Goal: Task Accomplishment & Management: Complete application form

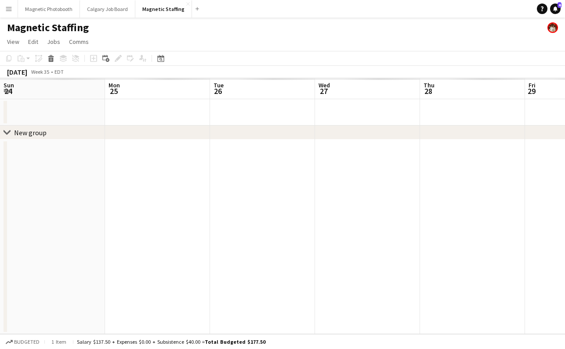
scroll to position [0, 182]
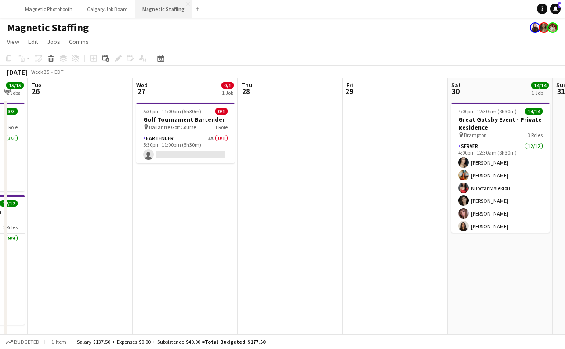
click at [162, 7] on button "Magnetic Staffing Close" at bounding box center [163, 8] width 57 height 17
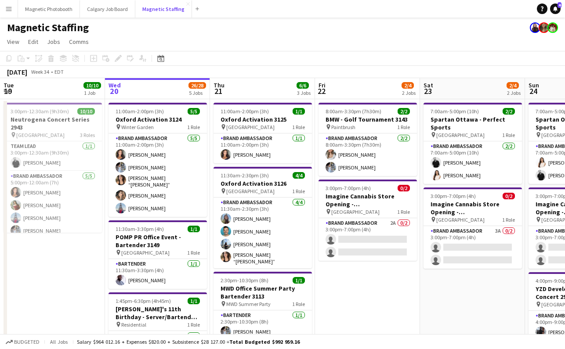
scroll to position [3, 0]
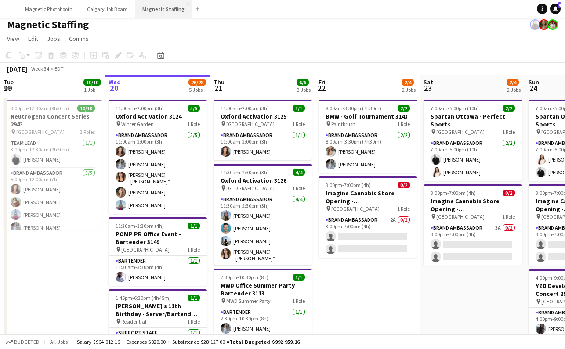
click at [170, 7] on button "Magnetic Staffing Close" at bounding box center [163, 8] width 57 height 17
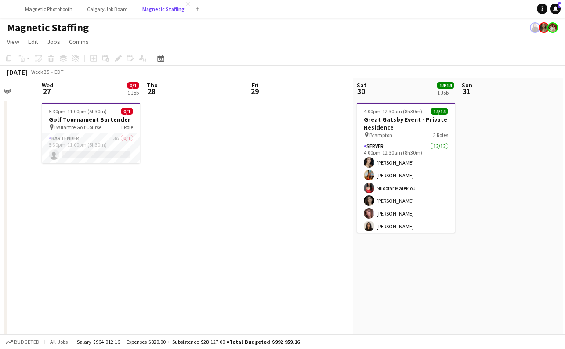
scroll to position [0, 311]
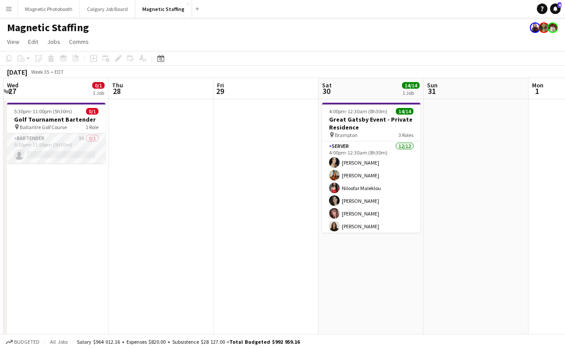
click at [50, 156] on app-card-role "Bartender 3A 0/1 5:30pm-11:00pm (5h30m) single-neutral-actions" at bounding box center [56, 149] width 98 height 30
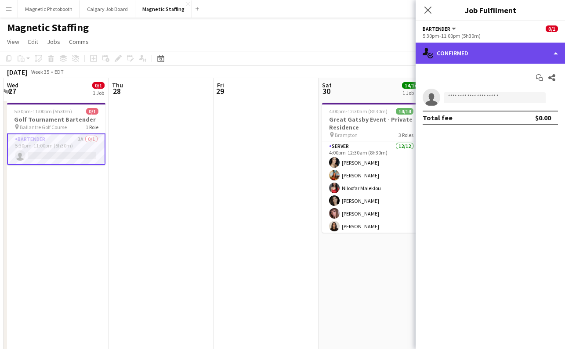
click at [463, 53] on div "single-neutral-actions-check-2 Confirmed" at bounding box center [489, 53] width 149 height 21
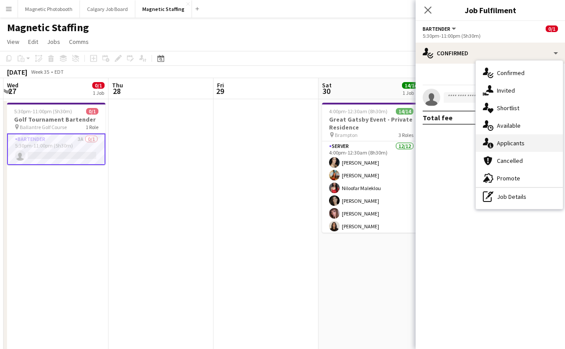
click at [542, 144] on div "single-neutral-actions-information Applicants" at bounding box center [519, 143] width 87 height 18
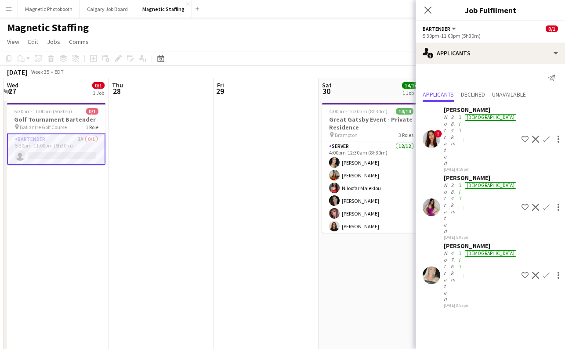
click at [440, 242] on div "[PERSON_NAME] Not rated 47.6km 1/1 [DEMOGRAPHIC_DATA] [DATE] 8:55pm Shortlist c…" at bounding box center [489, 275] width 149 height 66
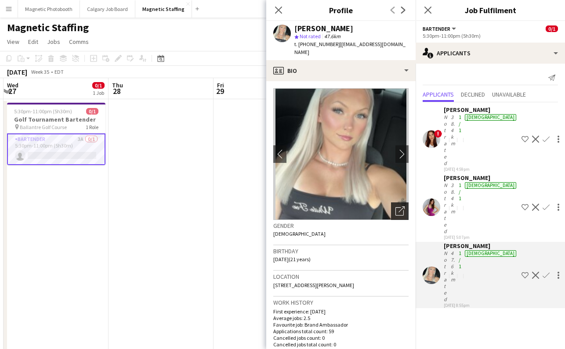
click at [399, 206] on icon at bounding box center [401, 209] width 6 height 6
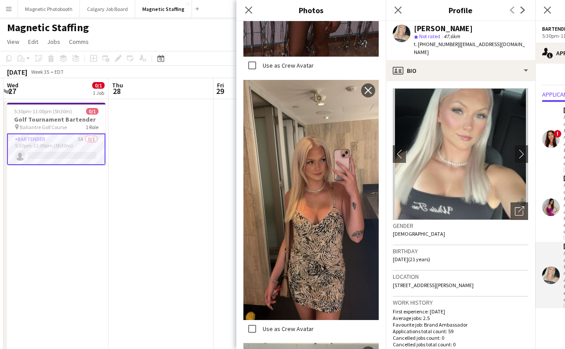
scroll to position [1179, 0]
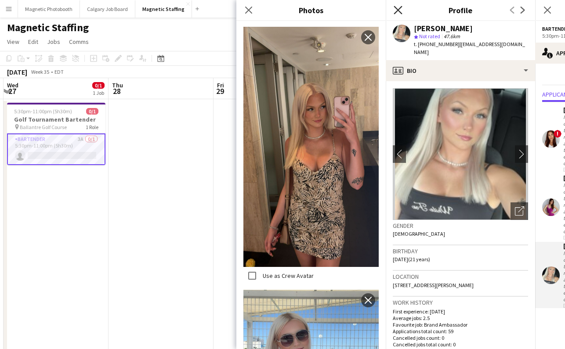
click at [402, 9] on icon "Close pop-in" at bounding box center [398, 10] width 8 height 8
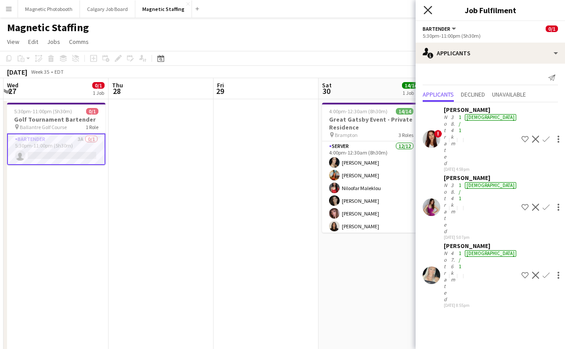
click at [427, 8] on icon "Close pop-in" at bounding box center [427, 10] width 8 height 8
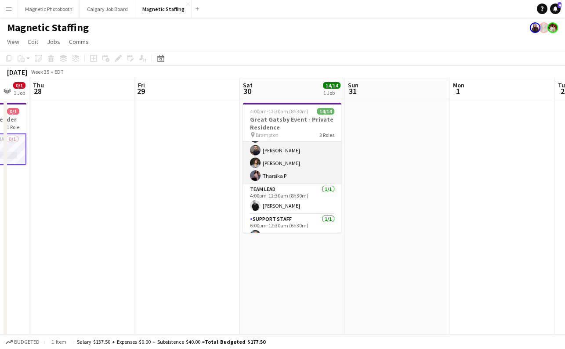
scroll to position [138, 0]
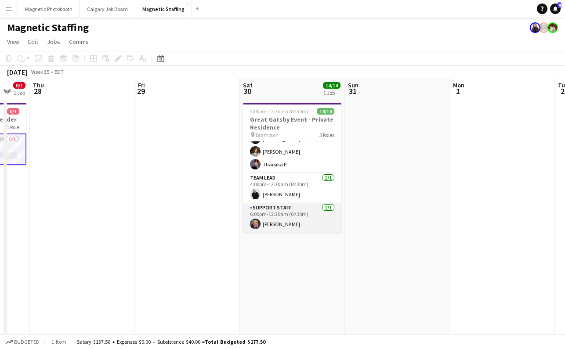
click at [275, 225] on app-card-role "Support Staff [DATE] 6:00pm-12:30am (6h30m) [PERSON_NAME]" at bounding box center [292, 218] width 98 height 30
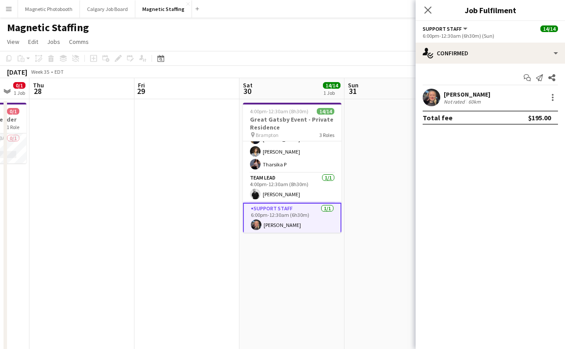
click at [481, 94] on div "[PERSON_NAME]" at bounding box center [467, 94] width 47 height 8
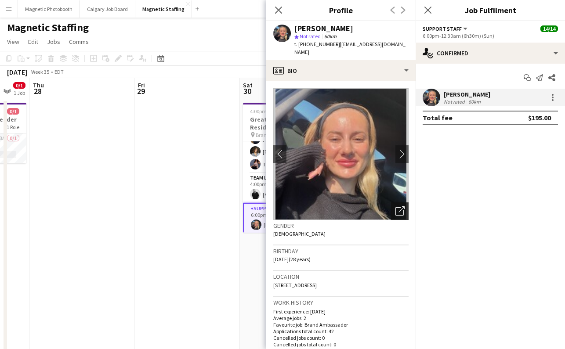
click at [400, 206] on icon "Open photos pop-in" at bounding box center [399, 210] width 9 height 9
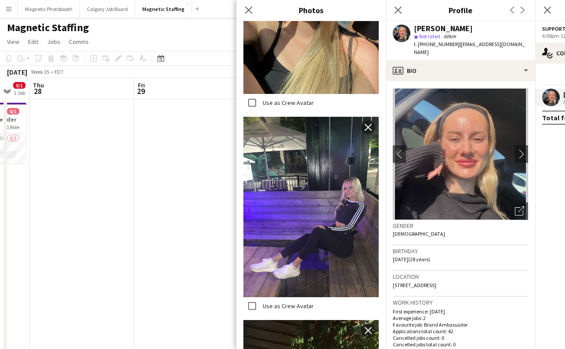
scroll to position [529, 0]
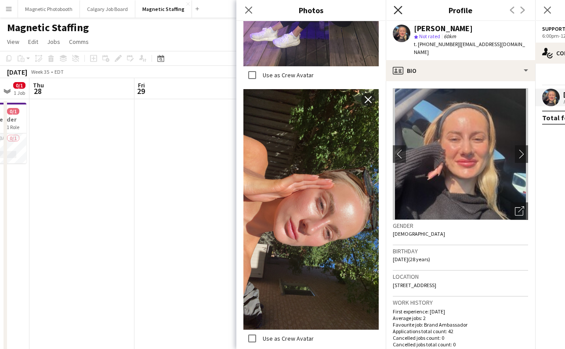
click at [396, 8] on icon at bounding box center [398, 10] width 8 height 8
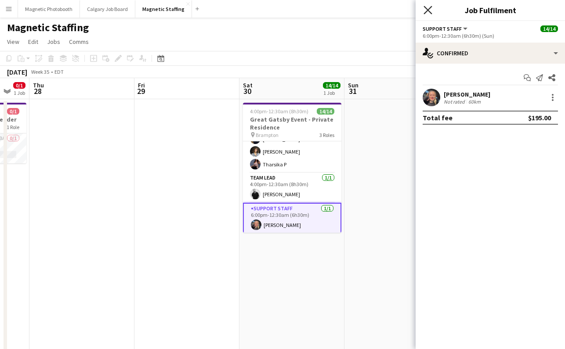
click at [430, 8] on icon "Close pop-in" at bounding box center [427, 10] width 8 height 8
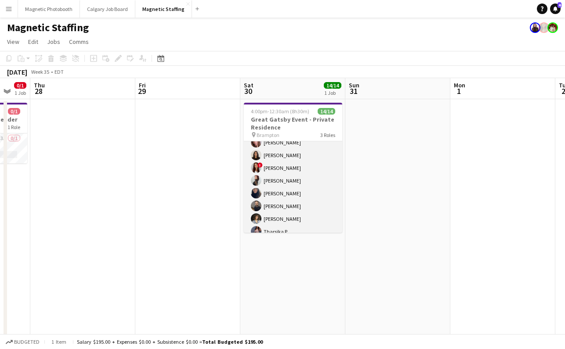
scroll to position [140, 0]
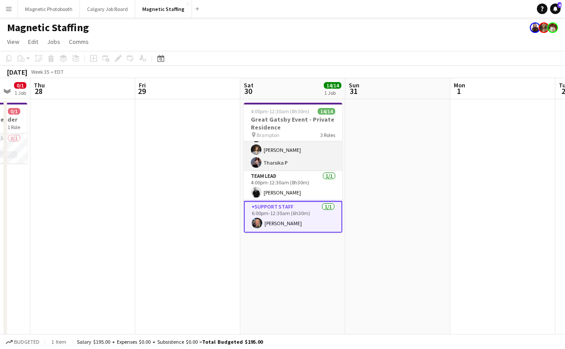
click at [299, 159] on app-card-role "Server [DATE] 4:00pm-12:30am (8h30m) [PERSON_NAME] [PERSON_NAME] [PERSON_NAME] …" at bounding box center [293, 86] width 98 height 170
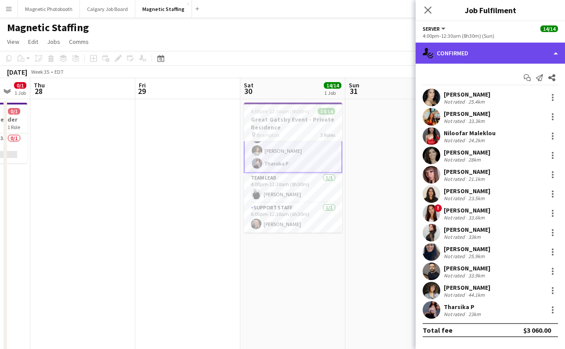
click at [468, 55] on div "single-neutral-actions-check-2 Confirmed" at bounding box center [489, 53] width 149 height 21
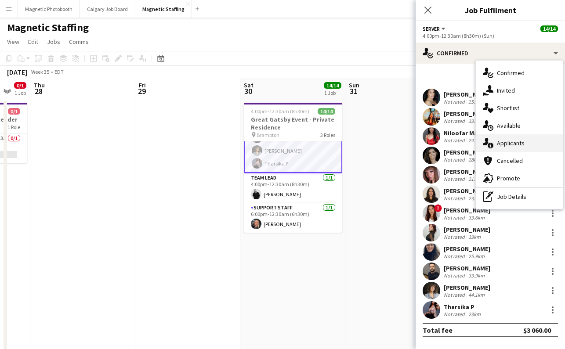
click at [520, 146] on div "single-neutral-actions-information Applicants" at bounding box center [519, 143] width 87 height 18
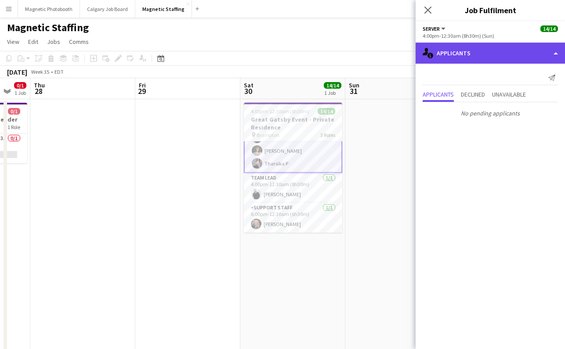
click at [486, 51] on div "single-neutral-actions-information Applicants" at bounding box center [489, 53] width 149 height 21
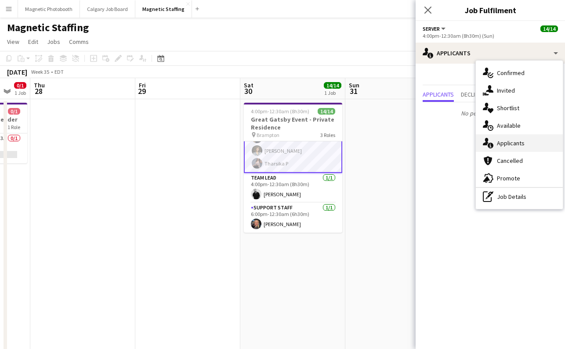
click at [507, 140] on div "single-neutral-actions-information Applicants" at bounding box center [519, 143] width 87 height 18
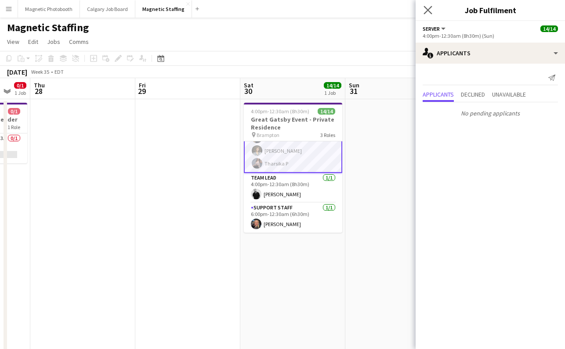
click at [432, 12] on app-icon "Close pop-in" at bounding box center [428, 10] width 13 height 13
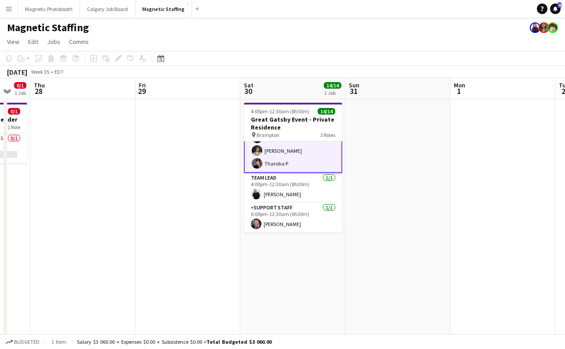
click at [274, 151] on app-card-role "Server [DATE] 4:00pm-12:30am (8h30m) [PERSON_NAME] [PERSON_NAME] [PERSON_NAME] …" at bounding box center [293, 87] width 98 height 172
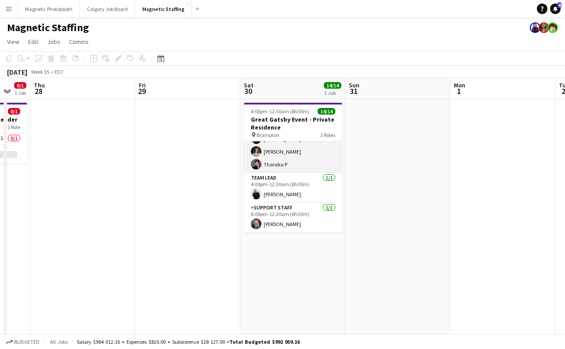
scroll to position [138, 0]
click at [7, 7] on app-icon "Menu" at bounding box center [8, 8] width 7 height 7
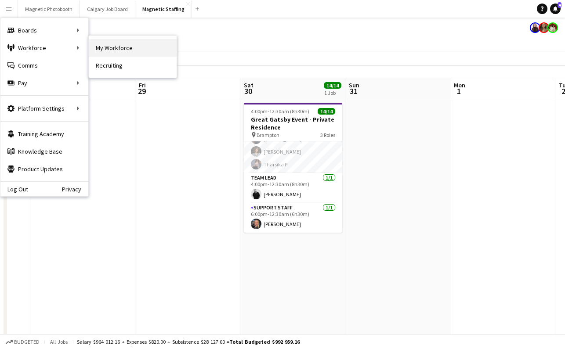
click at [110, 49] on link "My Workforce" at bounding box center [133, 48] width 88 height 18
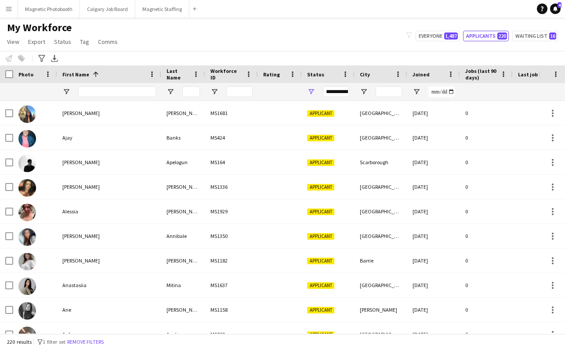
click at [9, 14] on button "Menu" at bounding box center [9, 9] width 18 height 18
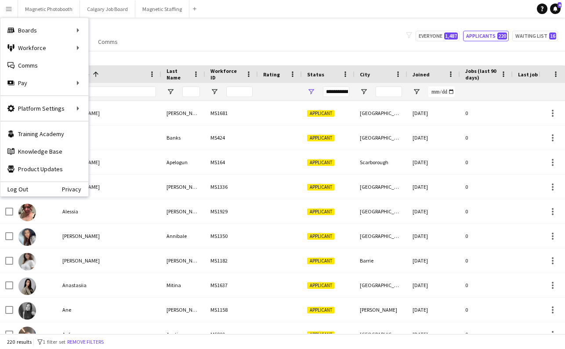
click at [149, 35] on div "My Workforce View Views Default view New view Update view Delete view Edit name…" at bounding box center [282, 36] width 565 height 30
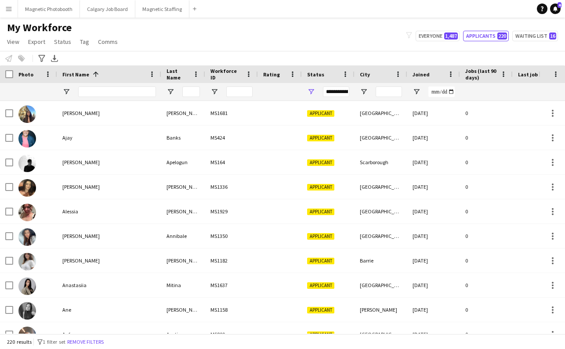
click at [10, 13] on button "Menu" at bounding box center [9, 9] width 18 height 18
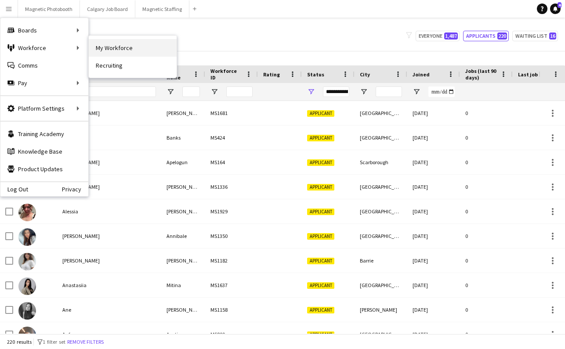
click at [104, 50] on link "My Workforce" at bounding box center [133, 48] width 88 height 18
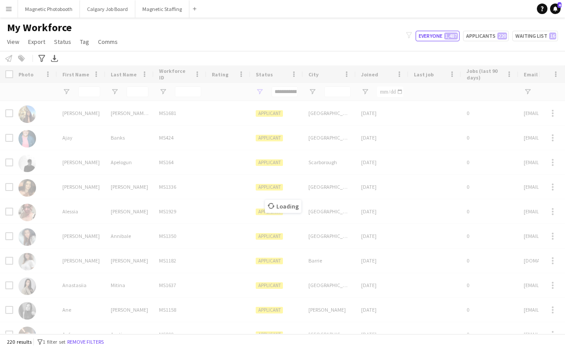
type input "**********"
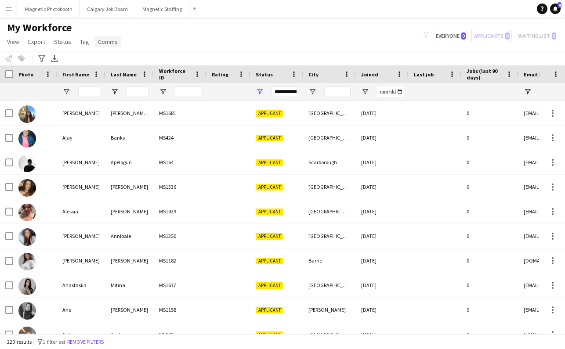
click at [108, 42] on span "Comms" at bounding box center [108, 42] width 20 height 8
click at [11, 40] on span "View" at bounding box center [13, 42] width 12 height 8
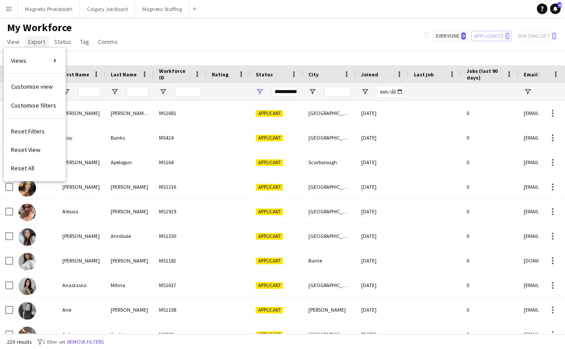
click at [36, 42] on span "Export" at bounding box center [36, 42] width 17 height 8
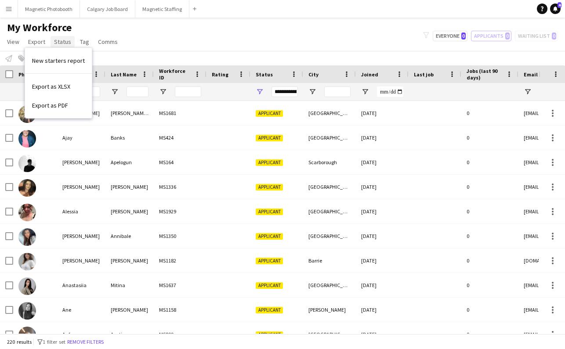
click at [59, 43] on span "Status" at bounding box center [62, 42] width 17 height 8
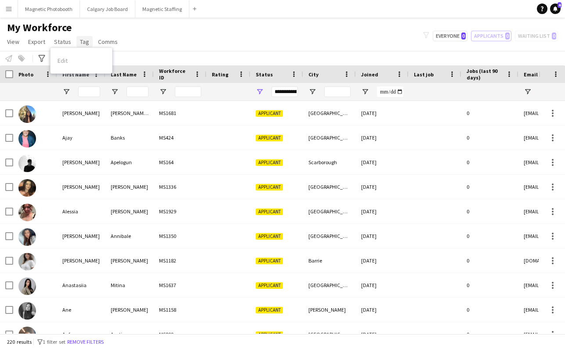
click at [89, 40] on link "Tag" at bounding box center [84, 41] width 16 height 11
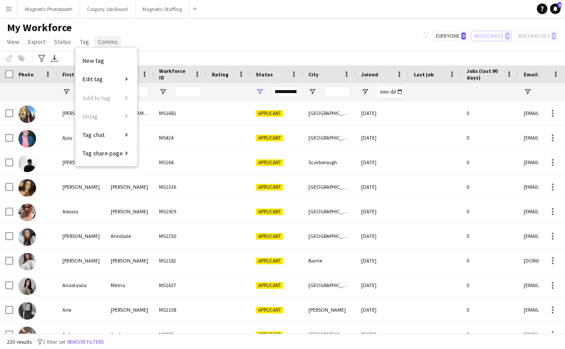
click at [104, 43] on span "Comms" at bounding box center [108, 42] width 20 height 8
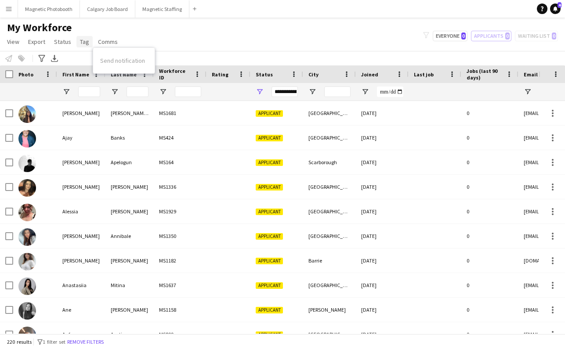
click at [80, 41] on span "Tag" at bounding box center [84, 42] width 9 height 8
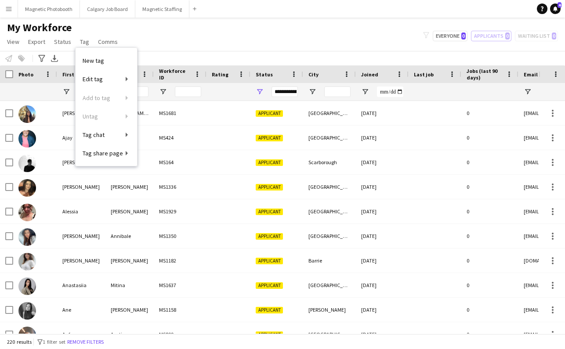
click at [9, 13] on button "Menu" at bounding box center [9, 9] width 18 height 18
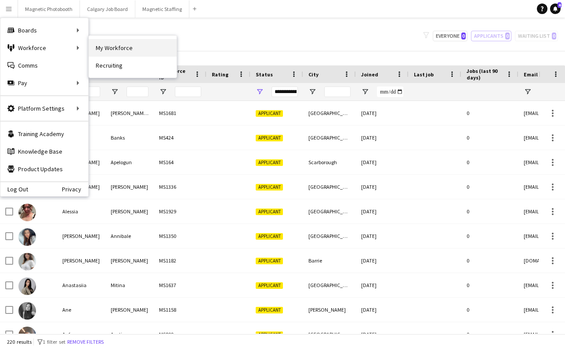
click at [102, 46] on link "My Workforce" at bounding box center [133, 48] width 88 height 18
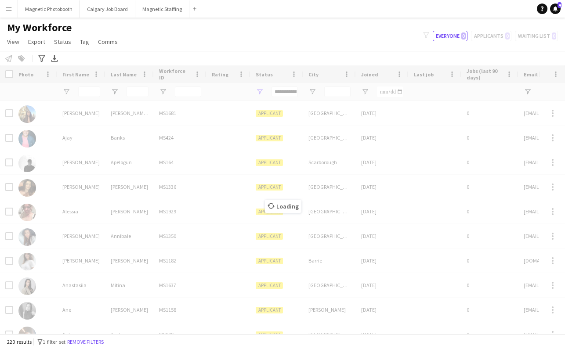
type input "**********"
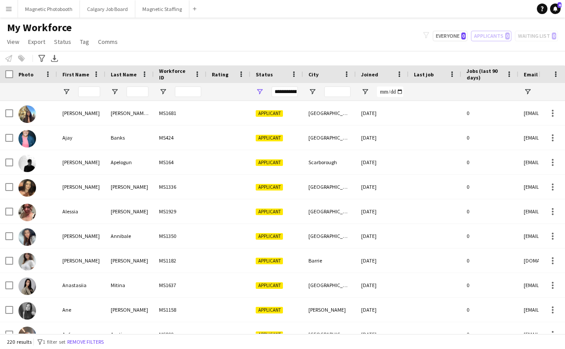
click at [8, 11] on app-icon "Menu" at bounding box center [8, 8] width 7 height 7
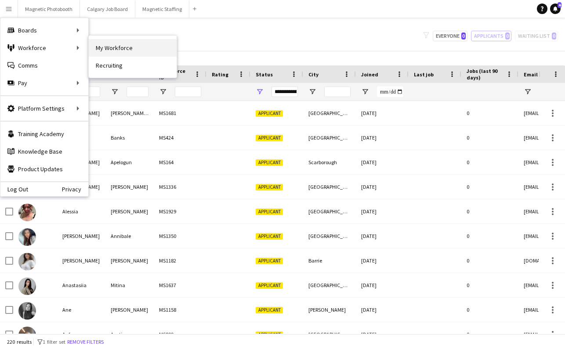
click at [130, 48] on link "My Workforce" at bounding box center [133, 48] width 88 height 18
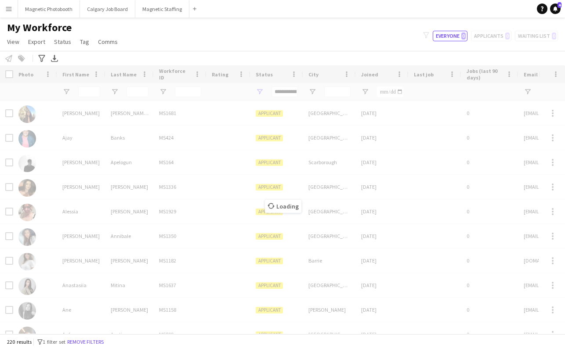
type input "**********"
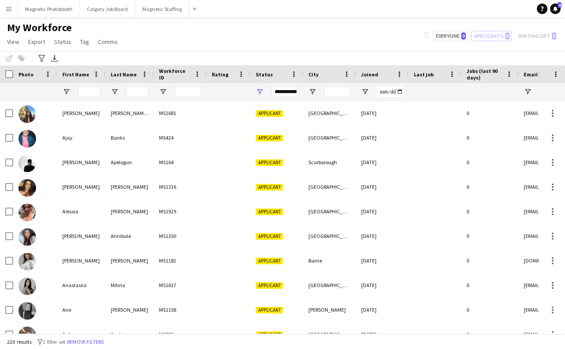
click at [6, 13] on button "Menu" at bounding box center [9, 9] width 18 height 18
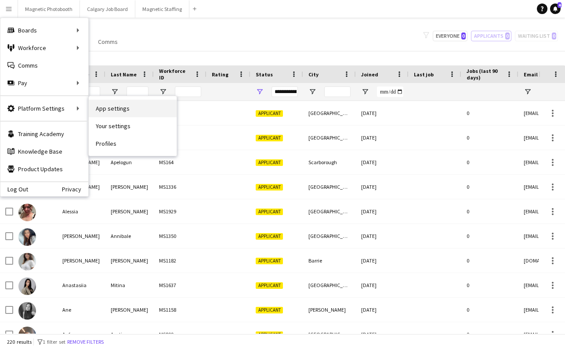
click at [119, 114] on link "App settings" at bounding box center [133, 109] width 88 height 18
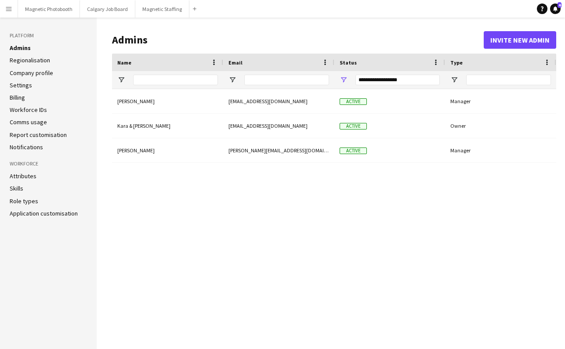
click at [20, 188] on link "Skills" at bounding box center [17, 188] width 14 height 8
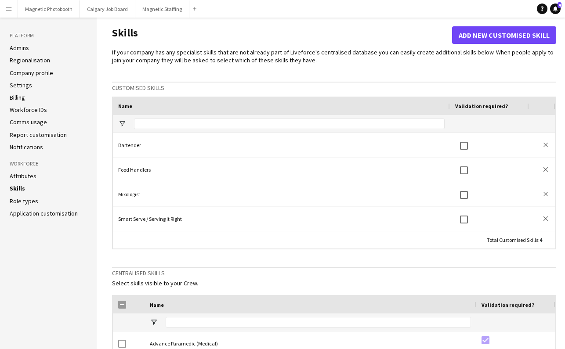
click at [25, 203] on link "Role types" at bounding box center [24, 201] width 29 height 8
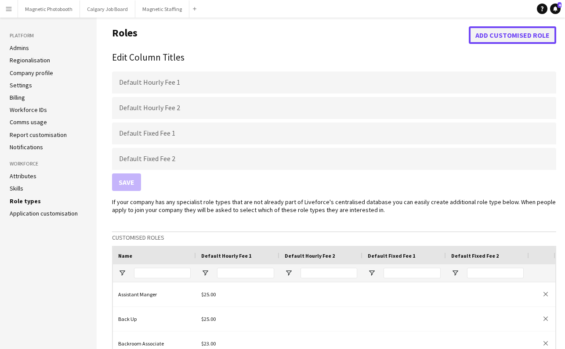
click at [501, 35] on button "Add customised role" at bounding box center [512, 35] width 87 height 18
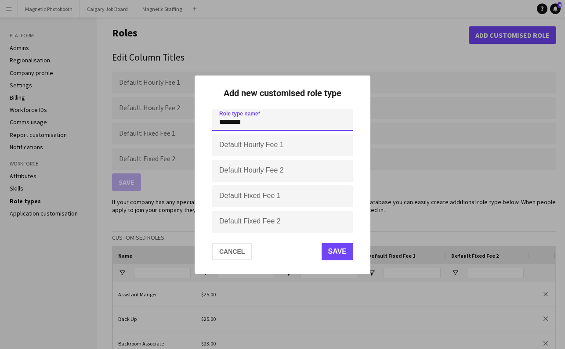
type input "*******"
click at [329, 251] on button "Save" at bounding box center [337, 252] width 32 height 18
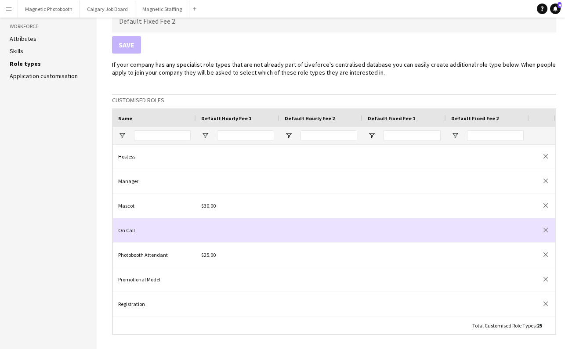
scroll to position [354, 0]
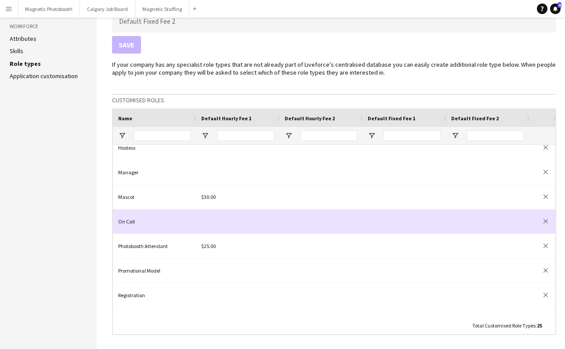
click at [220, 226] on div at bounding box center [237, 221] width 83 height 24
click at [143, 218] on div "On Call" at bounding box center [154, 221] width 83 height 24
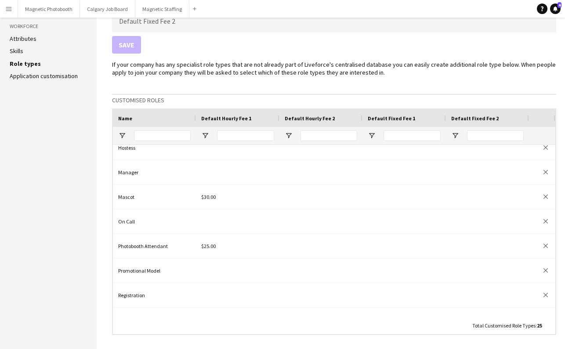
click at [110, 227] on main "Roles Add customised role Edit Column Titles Default Hourly Fee 1 Default Hourl…" at bounding box center [331, 253] width 468 height 747
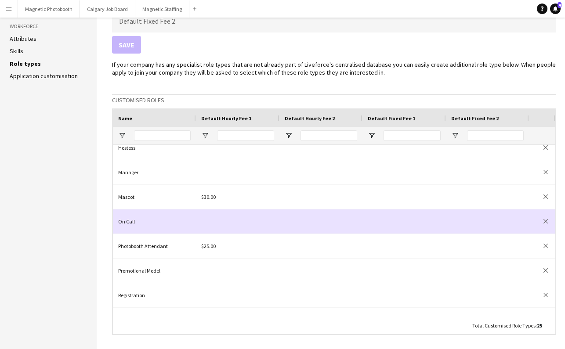
click at [123, 227] on div "On Call" at bounding box center [154, 221] width 83 height 24
click at [140, 217] on input "*******" at bounding box center [154, 221] width 72 height 24
click at [220, 220] on div at bounding box center [237, 221] width 83 height 24
type input "******"
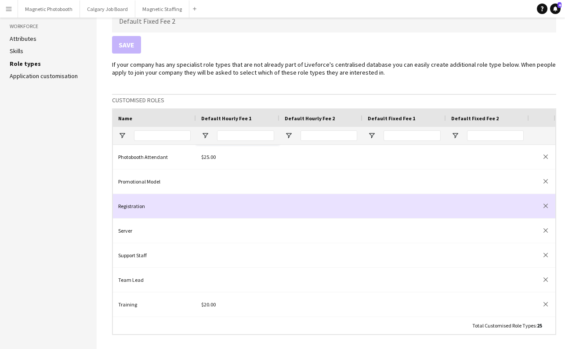
scroll to position [368, 0]
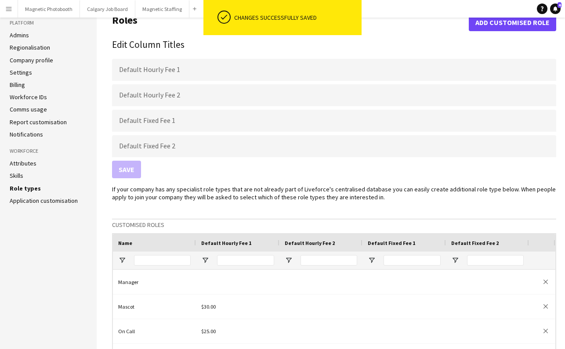
scroll to position [0, 0]
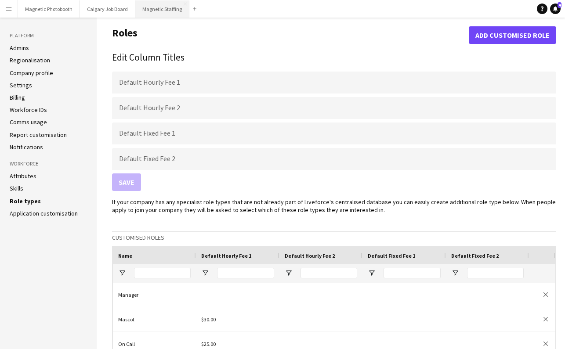
click at [167, 6] on button "Magnetic Staffing Close" at bounding box center [162, 8] width 54 height 17
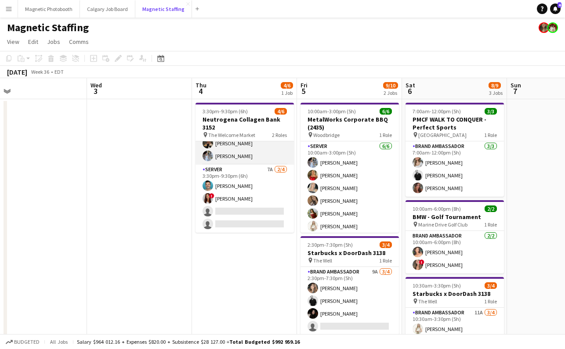
scroll to position [19, 0]
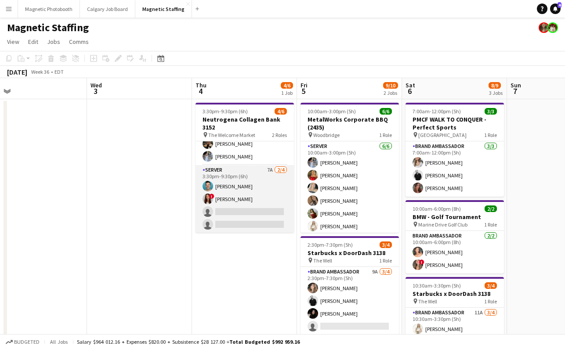
click at [226, 213] on app-card-role "Server 7A [DATE] 3:30pm-9:30pm (6h) [PERSON_NAME] ! [PERSON_NAME] single-neutra…" at bounding box center [244, 199] width 98 height 68
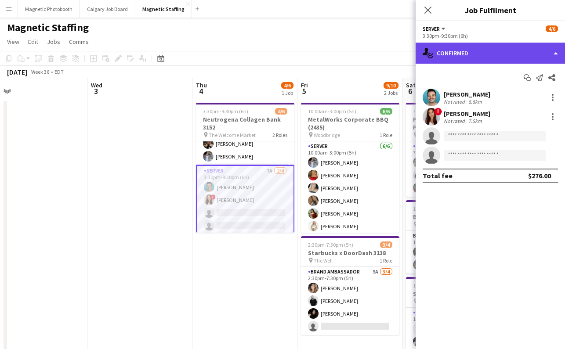
click at [462, 51] on div "single-neutral-actions-check-2 Confirmed" at bounding box center [489, 53] width 149 height 21
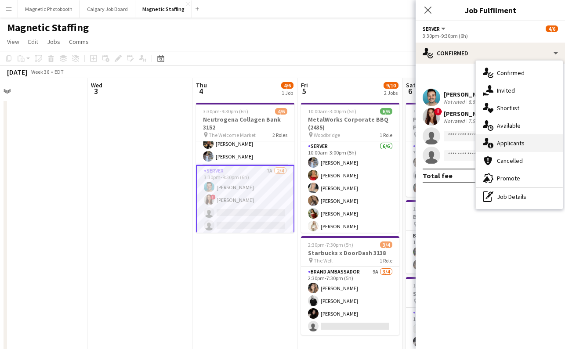
click at [504, 139] on div "single-neutral-actions-information Applicants" at bounding box center [519, 143] width 87 height 18
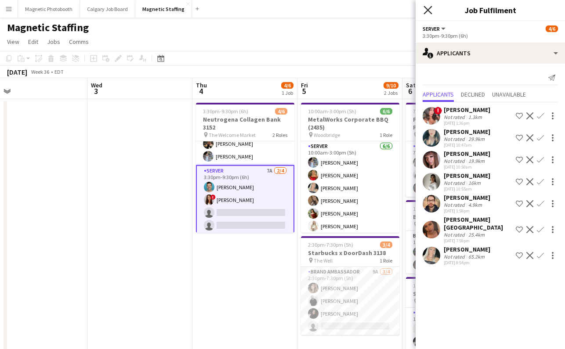
click at [426, 13] on icon "Close pop-in" at bounding box center [427, 10] width 8 height 8
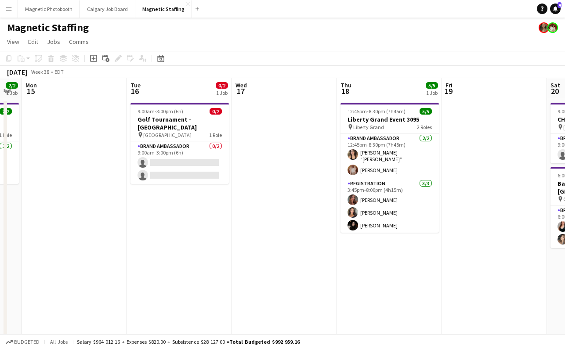
scroll to position [0, 225]
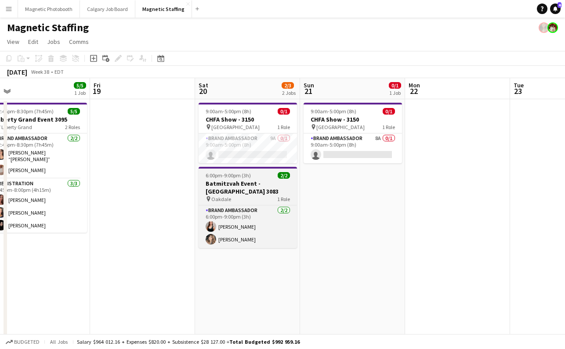
click at [226, 190] on h3 "Batmitzvah Event - [GEOGRAPHIC_DATA] 3083" at bounding box center [248, 188] width 98 height 16
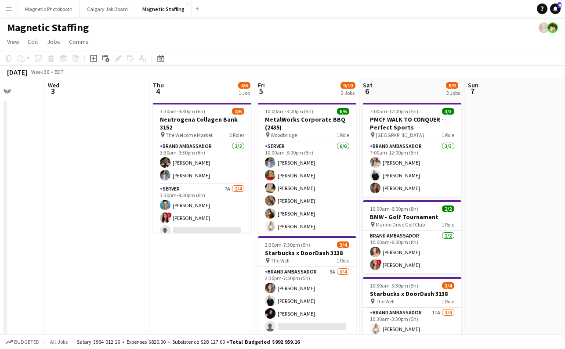
scroll to position [0, 196]
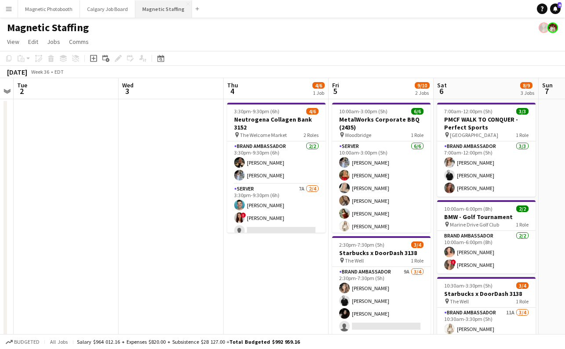
click at [158, 10] on button "Magnetic Staffing Close" at bounding box center [163, 8] width 57 height 17
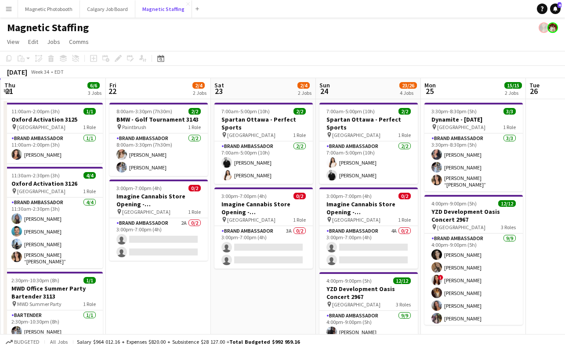
scroll to position [0, 199]
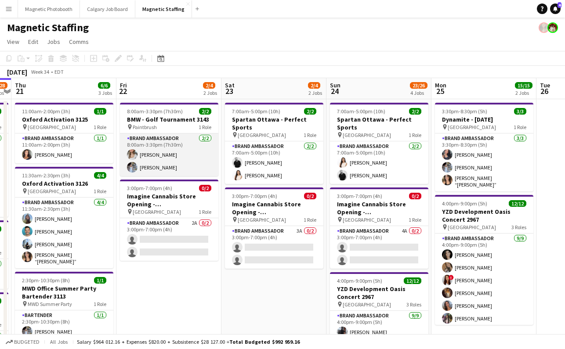
click at [168, 169] on app-card-role "Brand Ambassador [DATE] 8:00am-3:30pm (7h30m) [PERSON_NAME] [PERSON_NAME]" at bounding box center [169, 155] width 98 height 43
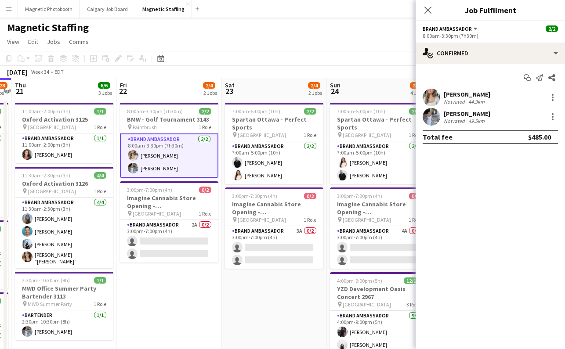
click at [168, 169] on app-card-role "Brand Ambassador [DATE] 8:00am-3:30pm (7h30m) [PERSON_NAME] [PERSON_NAME]" at bounding box center [169, 156] width 98 height 44
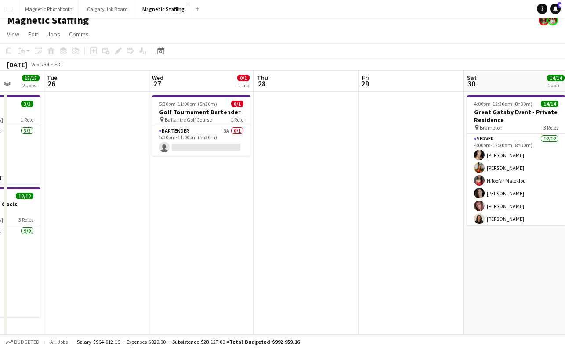
scroll to position [0, 234]
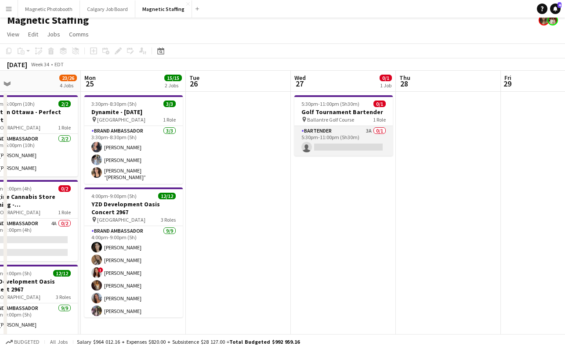
click at [339, 145] on app-card-role "Bartender 3A 0/1 5:30pm-11:00pm (5h30m) single-neutral-actions" at bounding box center [343, 141] width 98 height 30
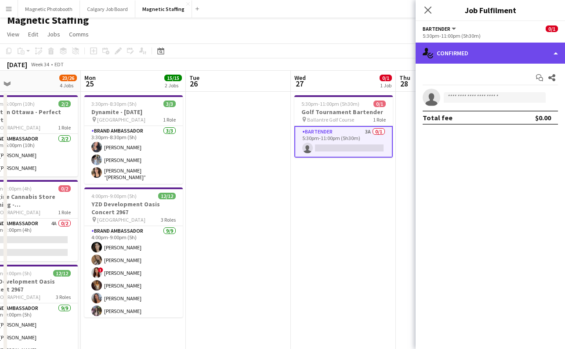
click at [500, 49] on div "single-neutral-actions-check-2 Confirmed" at bounding box center [489, 53] width 149 height 21
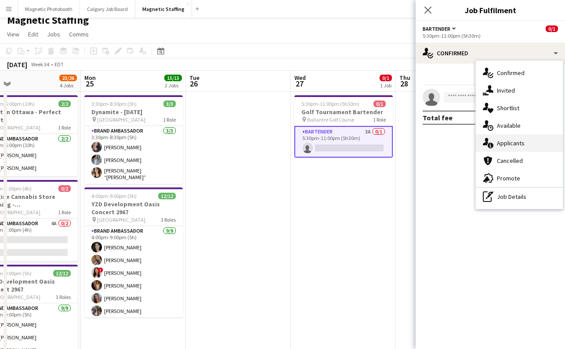
click at [514, 135] on div "single-neutral-actions-information Applicants" at bounding box center [519, 143] width 87 height 18
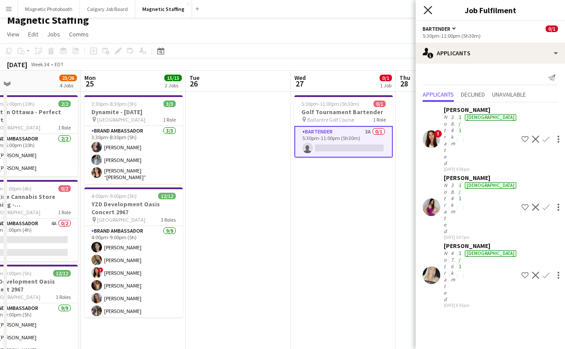
click at [424, 6] on icon "Close pop-in" at bounding box center [427, 10] width 8 height 8
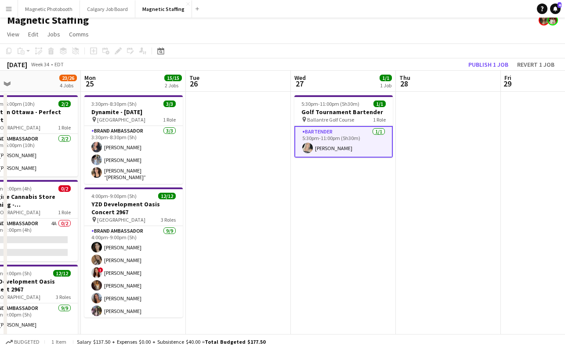
click at [336, 88] on app-board-header-date "Wed 27 1/1 1 Job" at bounding box center [343, 81] width 105 height 21
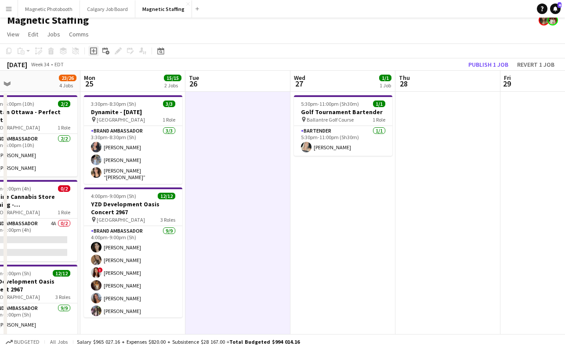
click at [92, 51] on icon "Add job" at bounding box center [93, 50] width 7 height 7
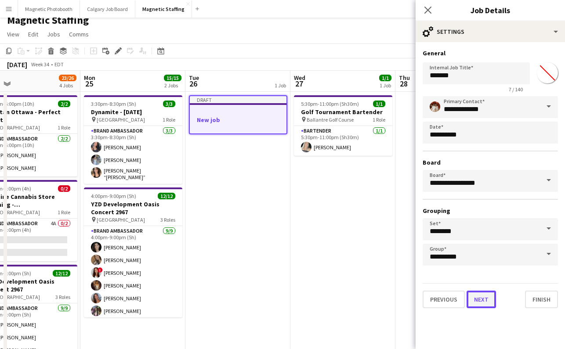
click at [491, 298] on button "Next" at bounding box center [480, 300] width 29 height 18
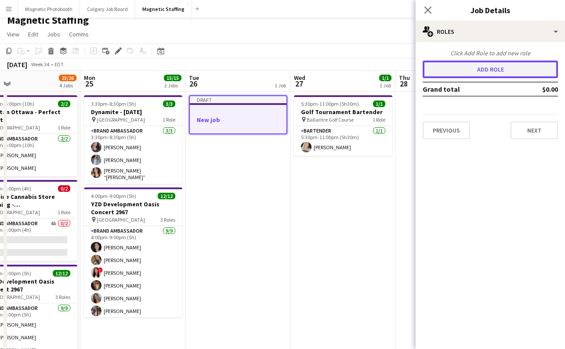
click at [502, 68] on button "Add role" at bounding box center [489, 70] width 135 height 18
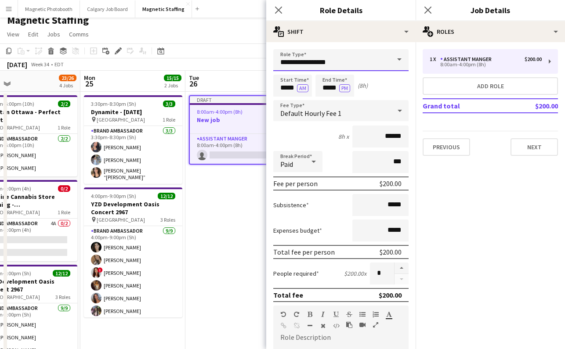
click at [313, 65] on input "**********" at bounding box center [340, 60] width 135 height 22
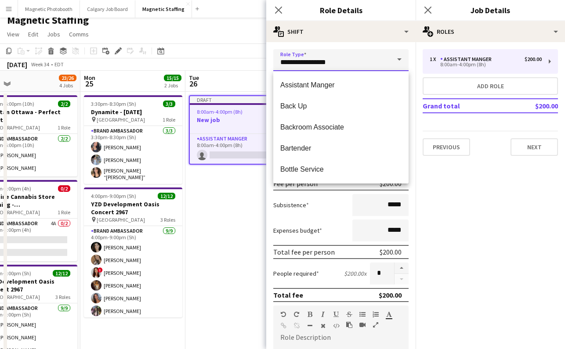
drag, startPoint x: 336, startPoint y: 60, endPoint x: 257, endPoint y: 56, distance: 79.2
click at [257, 56] on body "Menu Boards Boards Boards All jobs Status Workforce Workforce My Workforce Recr…" at bounding box center [282, 347] width 565 height 708
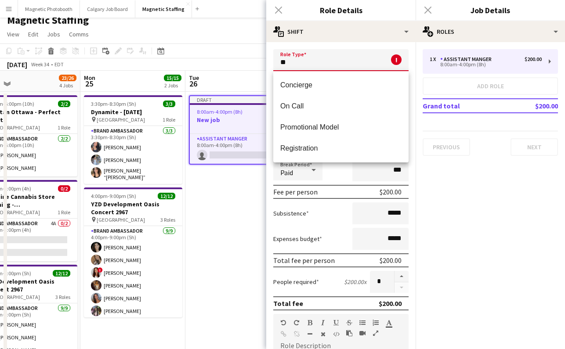
type input "**"
click at [425, 13] on div "Close pop-in" at bounding box center [427, 10] width 25 height 20
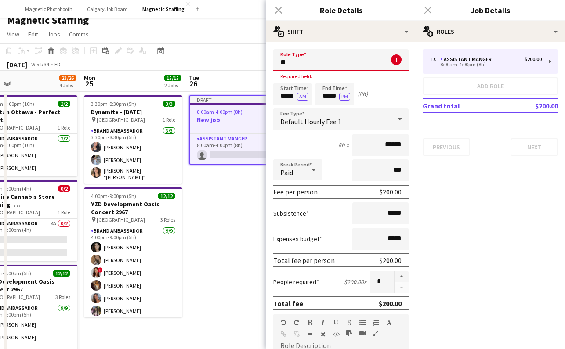
click at [429, 11] on div "Close pop-in" at bounding box center [427, 10] width 25 height 20
click at [282, 7] on div "Close pop-in" at bounding box center [278, 10] width 25 height 20
click at [279, 10] on div "Close pop-in" at bounding box center [278, 10] width 25 height 20
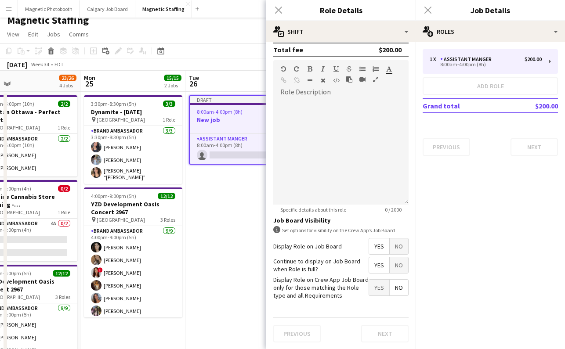
scroll to position [0, 0]
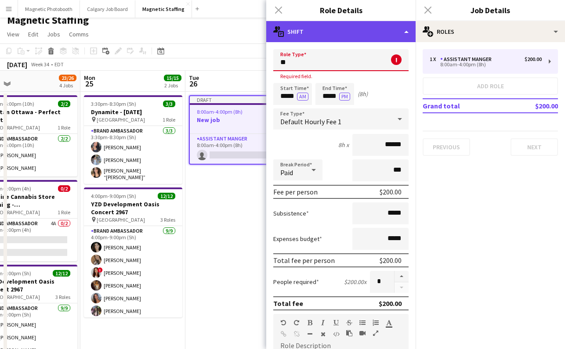
click at [394, 35] on div "multiple-actions-text Shift" at bounding box center [340, 31] width 149 height 21
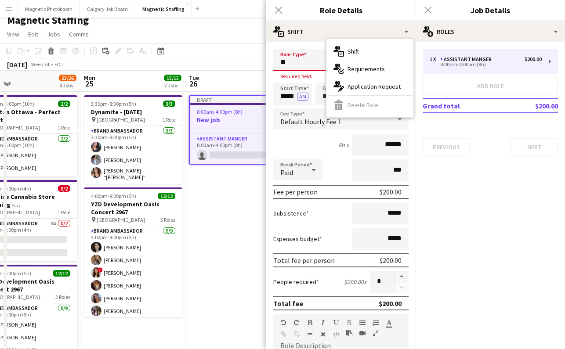
click at [377, 101] on div "multiple-actions-text Shift multiple-actions-check-2 Requirements multiple-acti…" at bounding box center [369, 78] width 87 height 78
click at [303, 81] on form "Role Type ** ! Required field. Start Time ***** AM End Time ***** PM (8h) Fee T…" at bounding box center [340, 326] width 149 height 554
click at [306, 108] on div "Default Hourly Fee 1" at bounding box center [332, 118] width 118 height 21
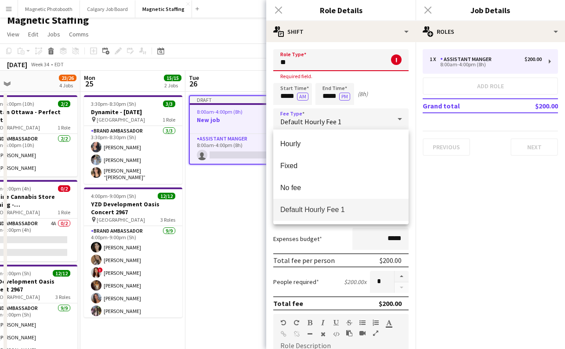
click at [424, 6] on div at bounding box center [282, 174] width 565 height 349
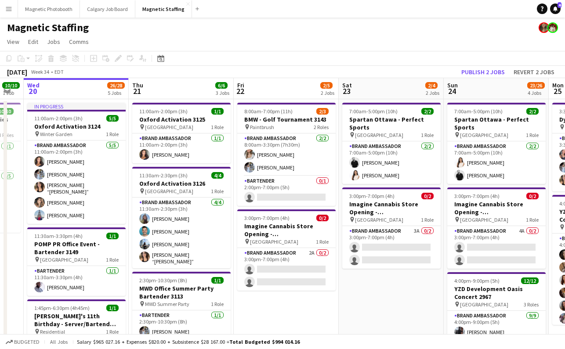
scroll to position [0, 181]
